Goal: Transaction & Acquisition: Book appointment/travel/reservation

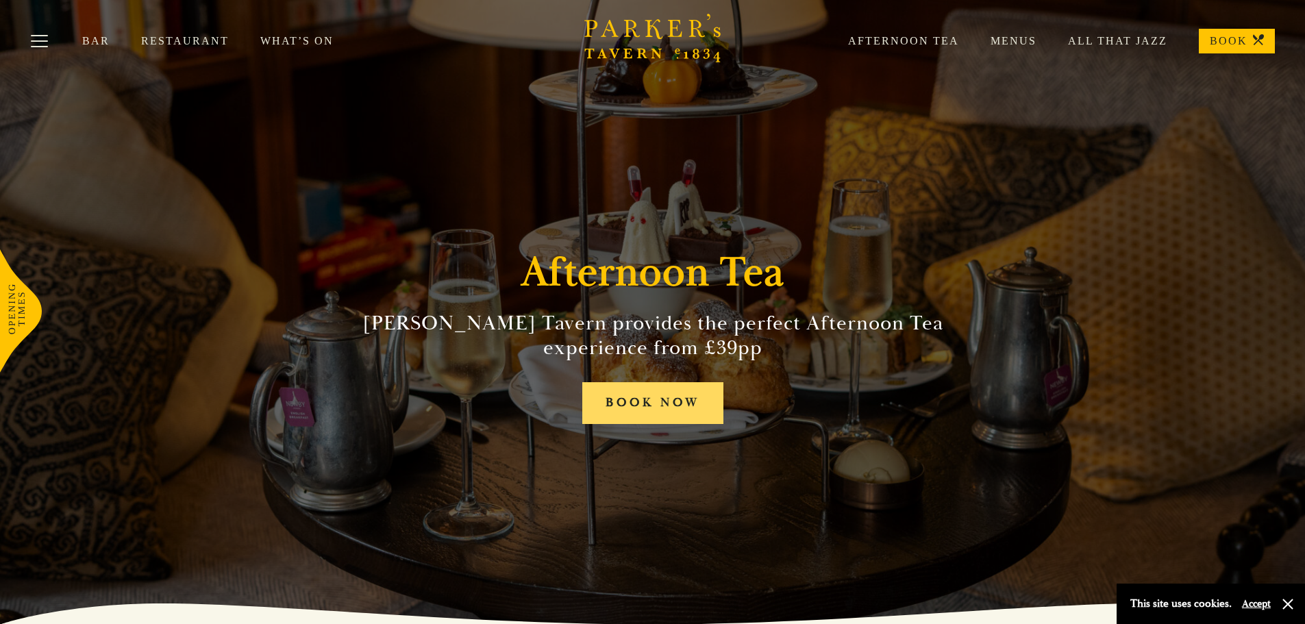
click at [669, 400] on link "BOOK NOW" at bounding box center [652, 403] width 141 height 42
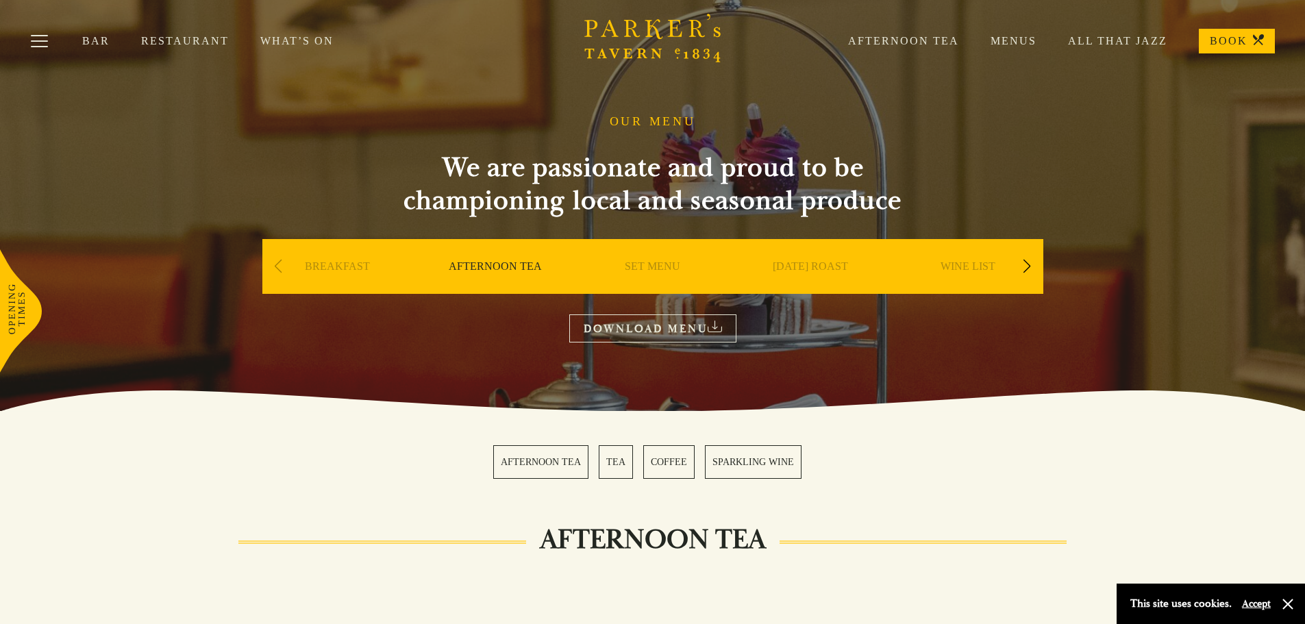
click at [571, 458] on link "AFTERNOON TEA" at bounding box center [540, 462] width 95 height 34
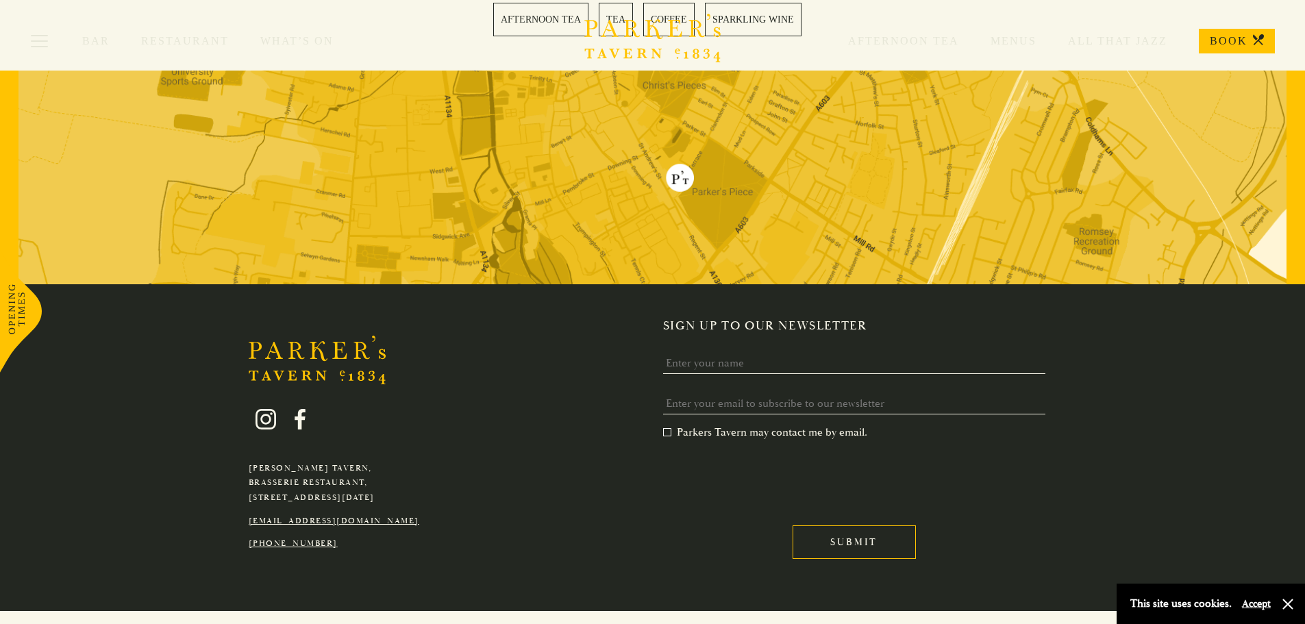
scroll to position [3310, 0]
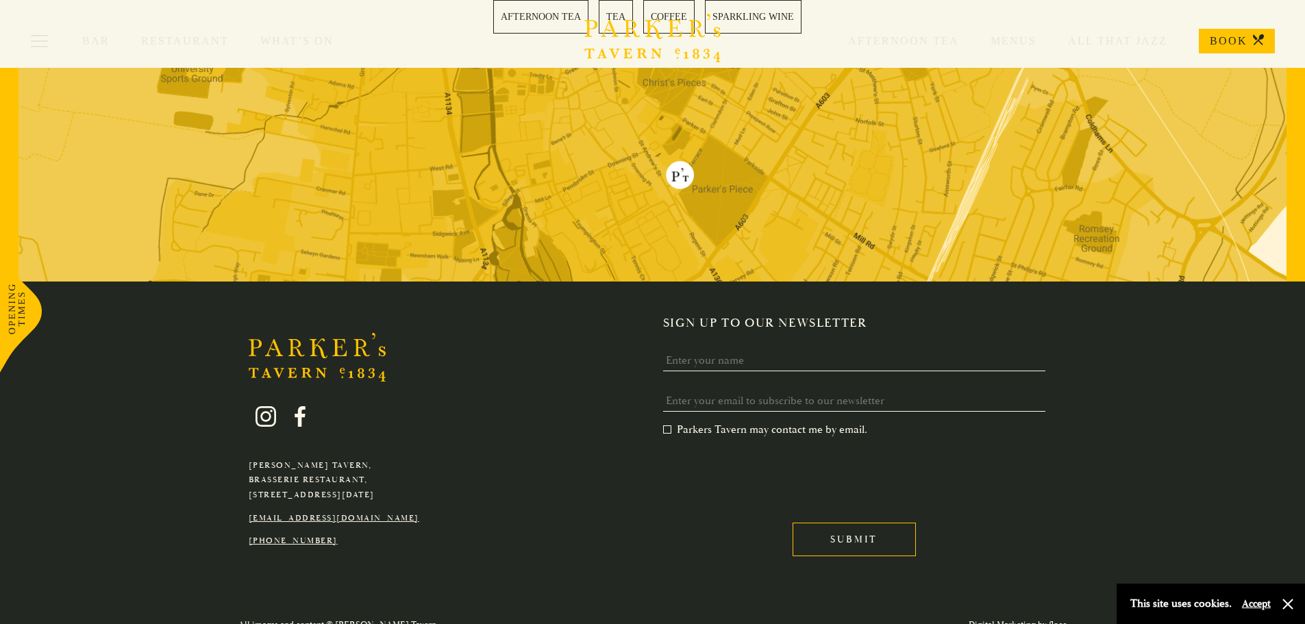
click at [1239, 42] on link "BOOK" at bounding box center [1237, 41] width 76 height 25
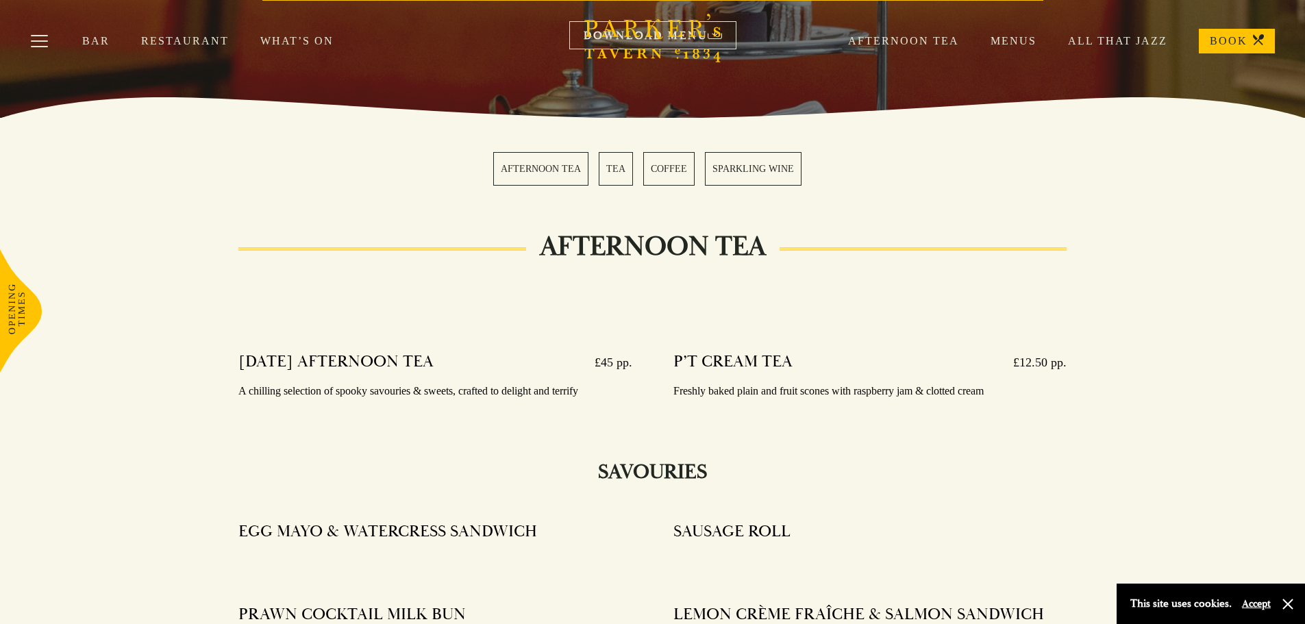
scroll to position [0, 0]
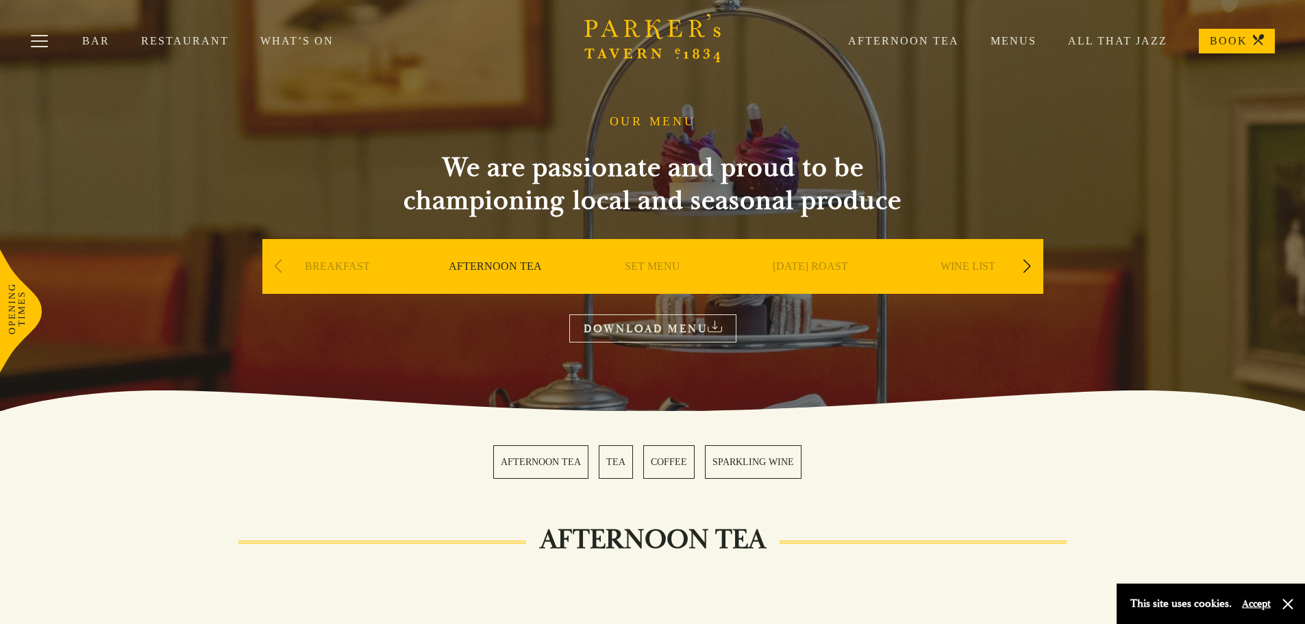
click at [948, 40] on link "Afternoon Tea" at bounding box center [888, 41] width 143 height 14
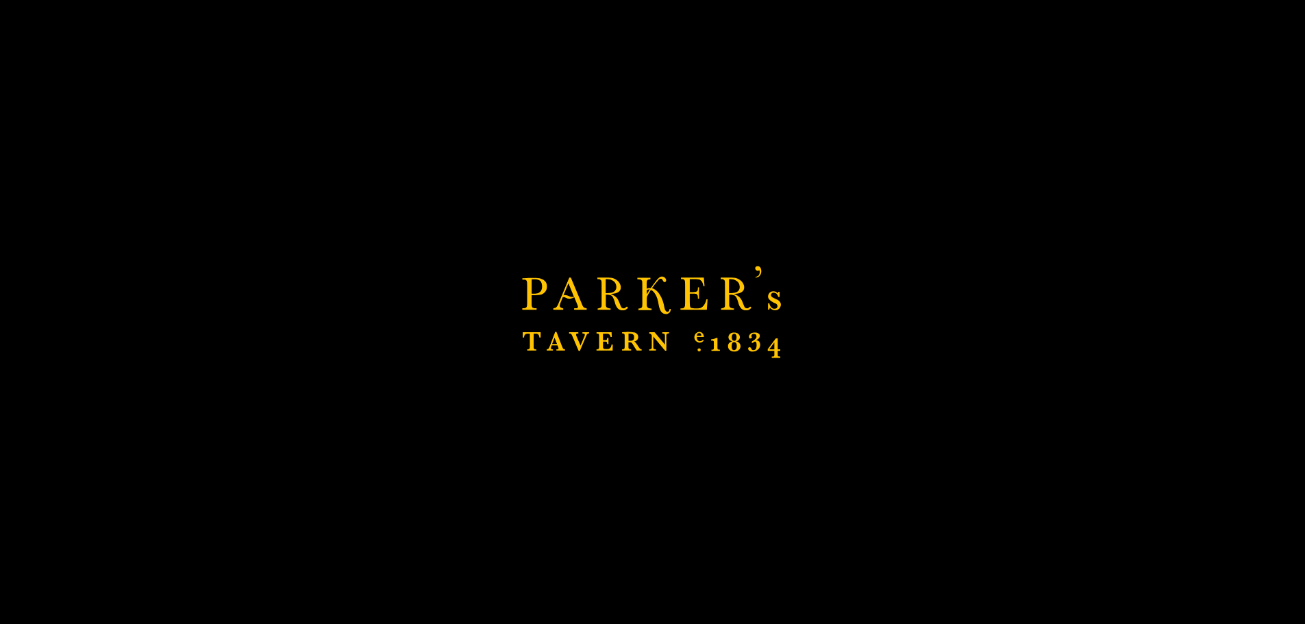
scroll to position [343, 0]
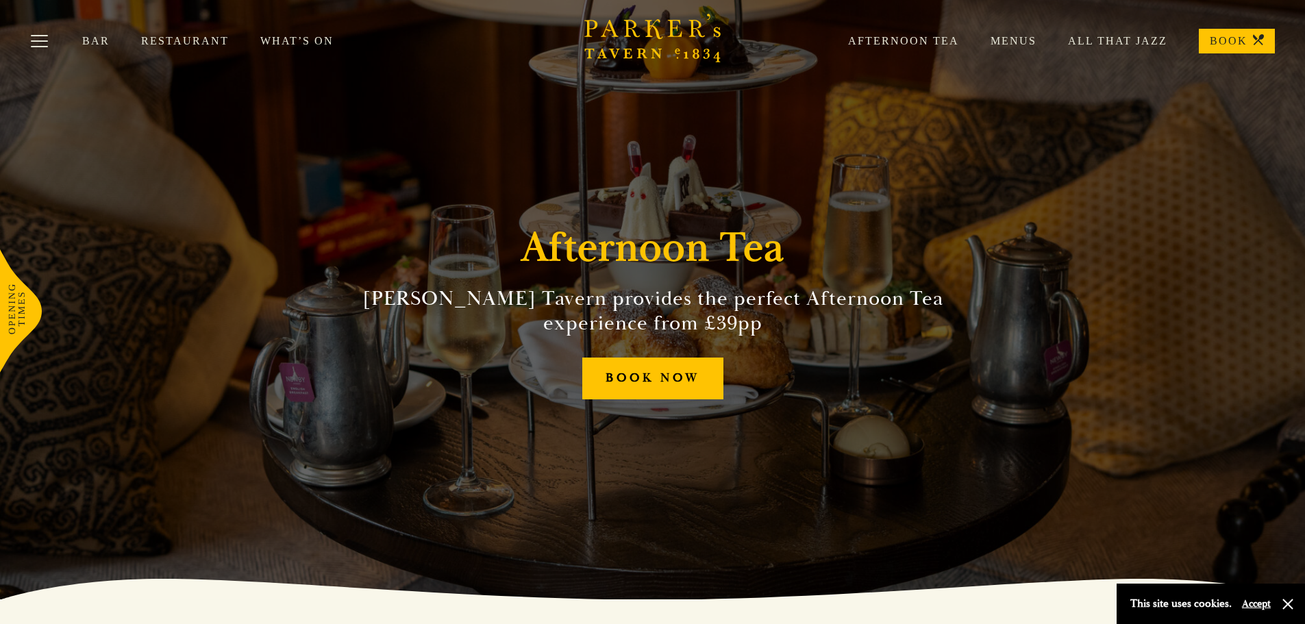
scroll to position [69, 0]
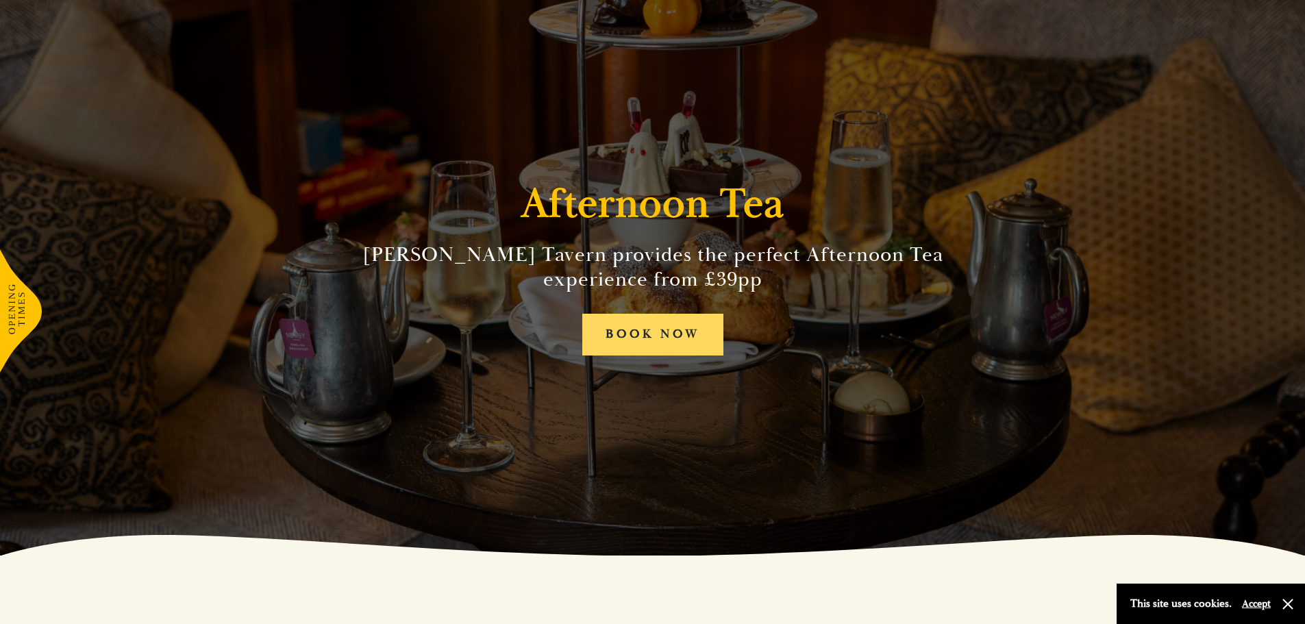
click at [644, 336] on link "BOOK NOW" at bounding box center [652, 335] width 141 height 42
